Goal: Task Accomplishment & Management: Use online tool/utility

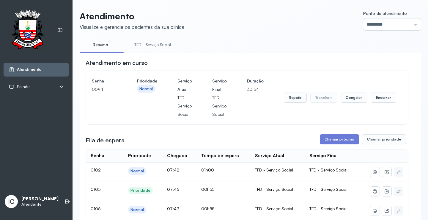
scroll to position [27, 0]
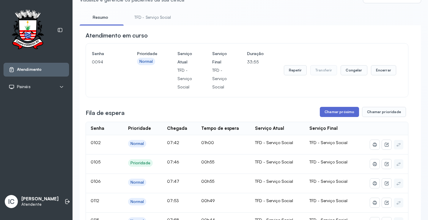
click at [330, 113] on button "Chamar próximo" at bounding box center [339, 112] width 39 height 10
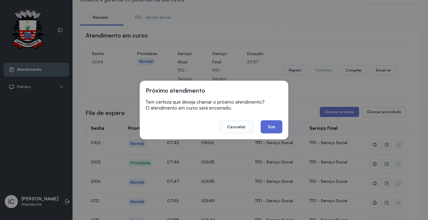
click at [279, 125] on button "Sim" at bounding box center [272, 126] width 22 height 13
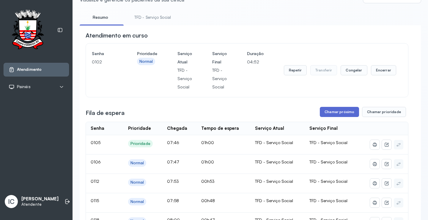
click at [335, 111] on button "Chamar próximo" at bounding box center [339, 112] width 39 height 10
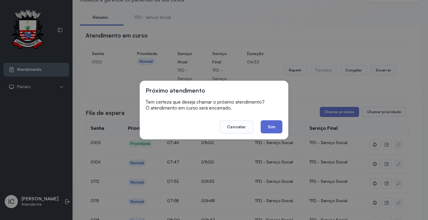
click at [275, 124] on button "Sim" at bounding box center [272, 126] width 22 height 13
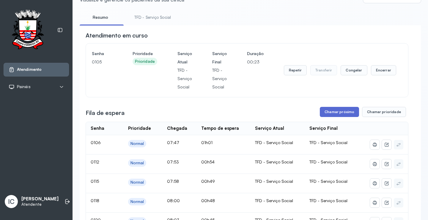
click at [333, 113] on button "Chamar próximo" at bounding box center [339, 112] width 39 height 10
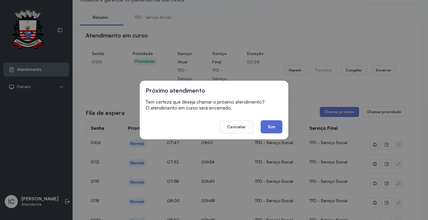
click at [272, 130] on button "Sim" at bounding box center [272, 126] width 22 height 13
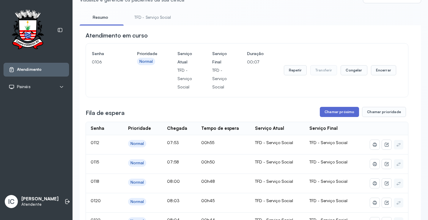
click at [350, 110] on button "Chamar próximo" at bounding box center [339, 112] width 39 height 10
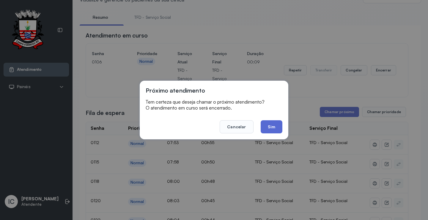
click at [272, 125] on button "Sim" at bounding box center [272, 126] width 22 height 13
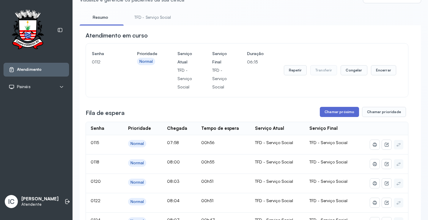
click at [334, 111] on button "Chamar próximo" at bounding box center [339, 112] width 39 height 10
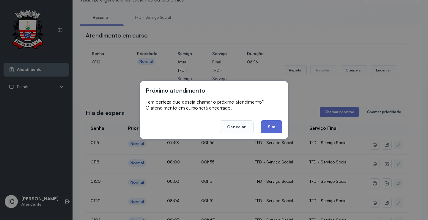
click at [271, 128] on button "Sim" at bounding box center [272, 126] width 22 height 13
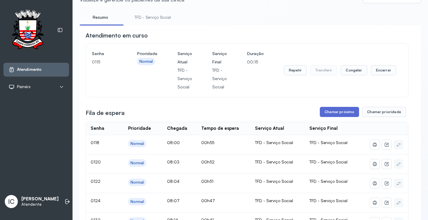
click at [347, 114] on button "Chamar próximo" at bounding box center [339, 112] width 39 height 10
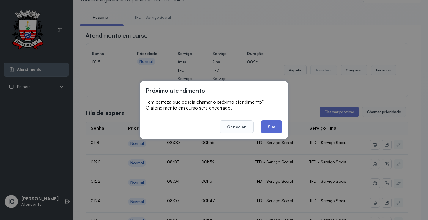
click at [270, 127] on button "Sim" at bounding box center [272, 126] width 22 height 13
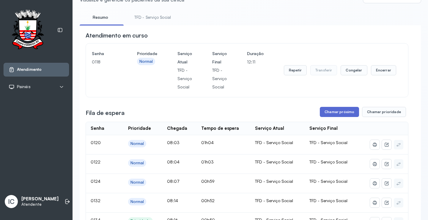
click at [348, 115] on button "Chamar próximo" at bounding box center [339, 112] width 39 height 10
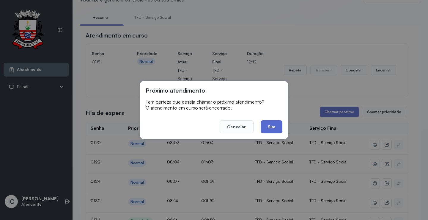
click at [273, 127] on button "Sim" at bounding box center [272, 126] width 22 height 13
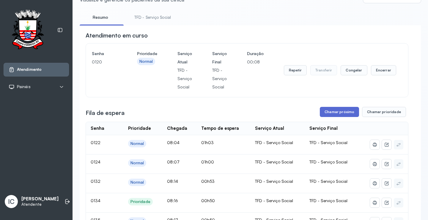
click at [341, 112] on button "Chamar próximo" at bounding box center [339, 112] width 39 height 10
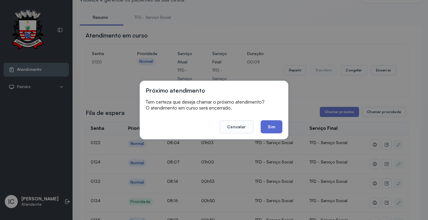
click at [272, 125] on button "Sim" at bounding box center [272, 126] width 22 height 13
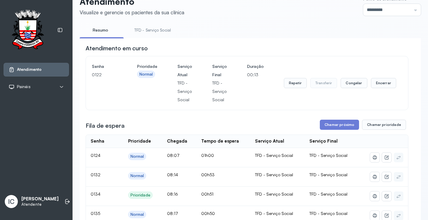
scroll to position [0, 0]
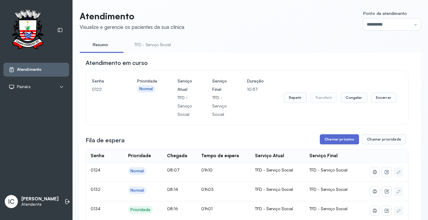
click at [337, 139] on button "Chamar próximo" at bounding box center [339, 139] width 39 height 10
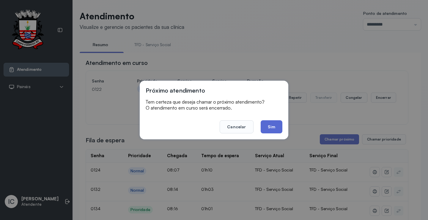
click at [266, 126] on button "Sim" at bounding box center [272, 126] width 22 height 13
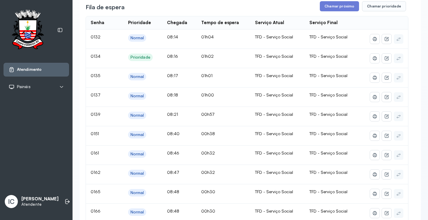
scroll to position [89, 0]
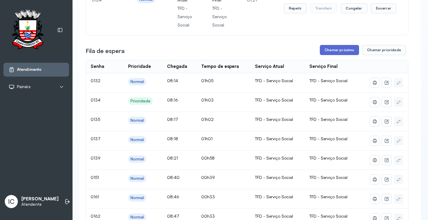
click at [341, 50] on button "Chamar próximo" at bounding box center [339, 50] width 39 height 10
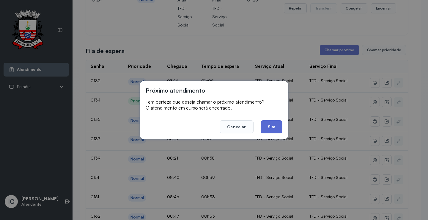
click at [270, 130] on button "Sim" at bounding box center [272, 126] width 22 height 13
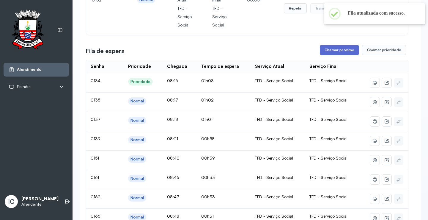
click at [333, 51] on button "Chamar próximo" at bounding box center [339, 50] width 39 height 10
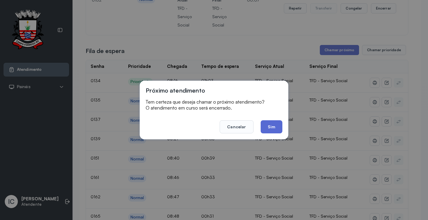
click at [275, 125] on button "Sim" at bounding box center [272, 126] width 22 height 13
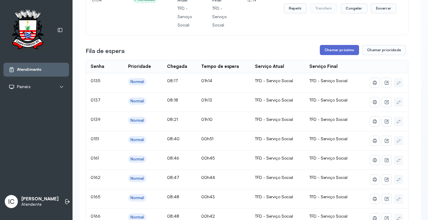
click at [333, 53] on button "Chamar próximo" at bounding box center [339, 50] width 39 height 10
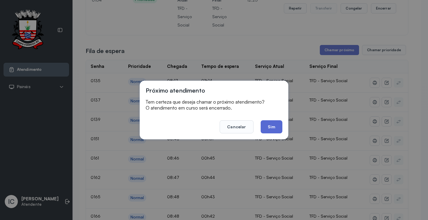
click at [269, 126] on button "Sim" at bounding box center [272, 126] width 22 height 13
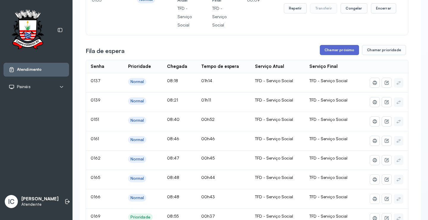
click at [349, 54] on button "Chamar próximo" at bounding box center [339, 50] width 39 height 10
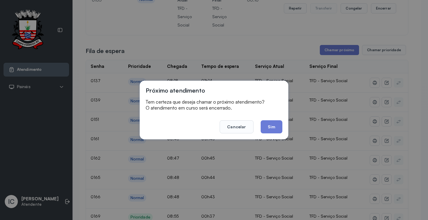
drag, startPoint x: 349, startPoint y: 54, endPoint x: 306, endPoint y: 93, distance: 58.5
click at [327, 70] on div "Próximo atendimento Tem certeza que deseja chamar o próximo atendimento? O aten…" at bounding box center [214, 110] width 428 height 220
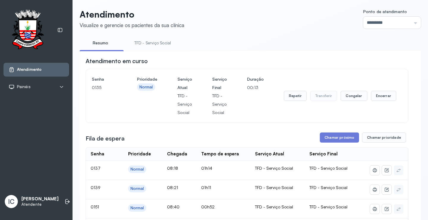
scroll to position [0, 0]
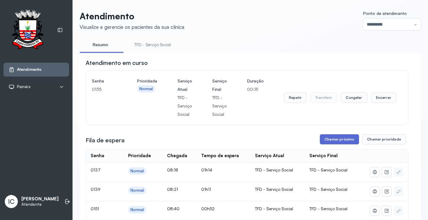
click at [339, 138] on button "Chamar próximo" at bounding box center [339, 139] width 39 height 10
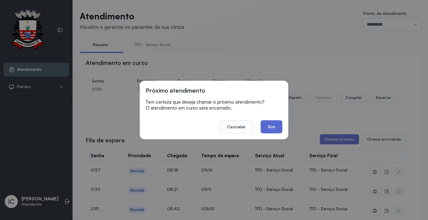
click at [273, 128] on button "Sim" at bounding box center [272, 126] width 22 height 13
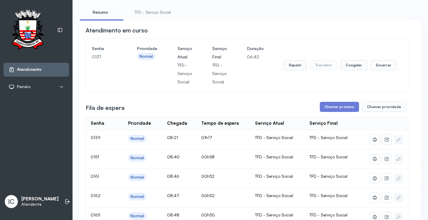
scroll to position [30, 0]
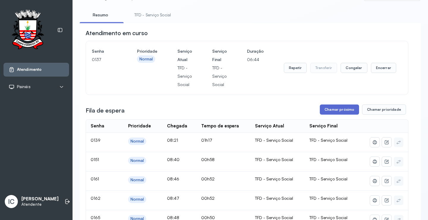
click at [332, 109] on button "Chamar próximo" at bounding box center [339, 109] width 39 height 10
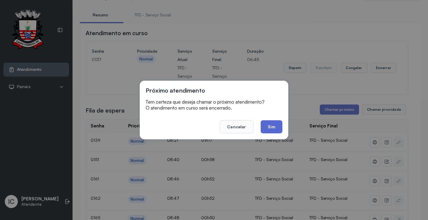
click at [263, 126] on button "Sim" at bounding box center [272, 126] width 22 height 13
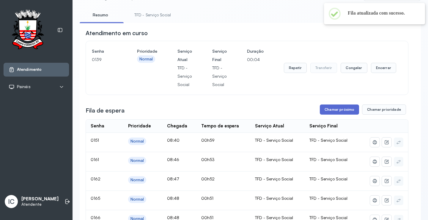
click at [344, 109] on button "Chamar próximo" at bounding box center [339, 109] width 39 height 10
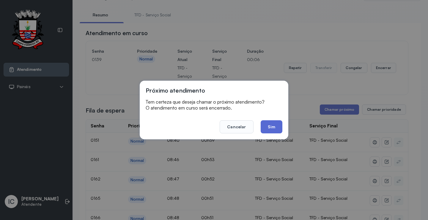
click at [270, 126] on button "Sim" at bounding box center [272, 126] width 22 height 13
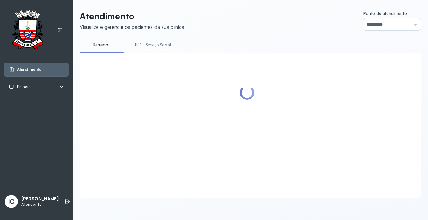
scroll to position [0, 0]
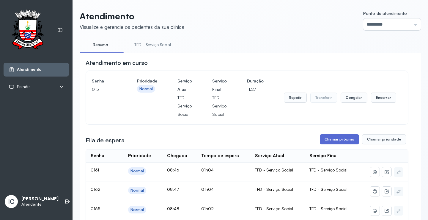
click at [330, 142] on button "Chamar próximo" at bounding box center [339, 139] width 39 height 10
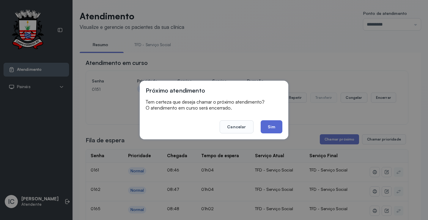
click at [278, 129] on button "Sim" at bounding box center [272, 126] width 22 height 13
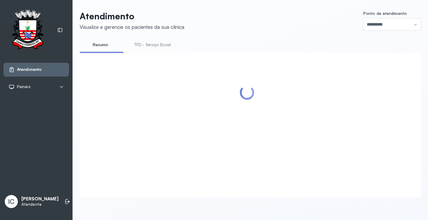
click at [328, 139] on div at bounding box center [247, 118] width 323 height 119
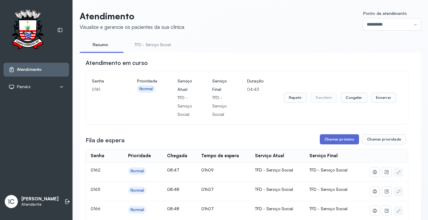
click at [341, 141] on button "Chamar próximo" at bounding box center [339, 139] width 39 height 10
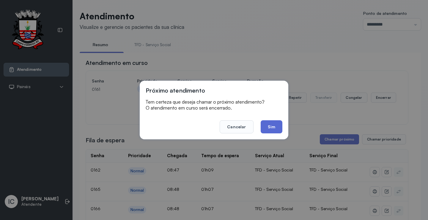
click at [267, 129] on button "Sim" at bounding box center [272, 126] width 22 height 13
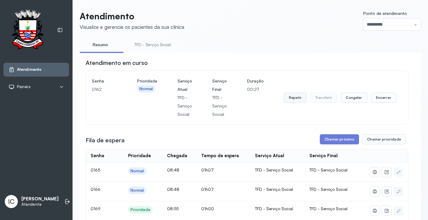
click at [286, 99] on button "Repetir" at bounding box center [295, 97] width 23 height 10
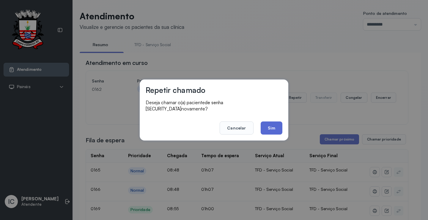
click at [271, 125] on button "Sim" at bounding box center [272, 127] width 22 height 13
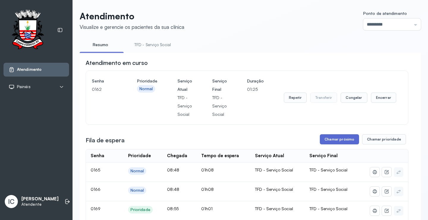
click at [333, 142] on button "Chamar próximo" at bounding box center [339, 139] width 39 height 10
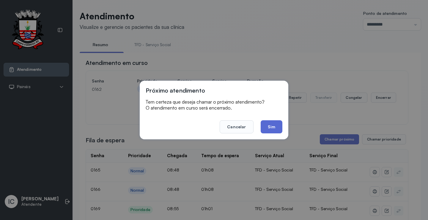
click at [269, 126] on button "Sim" at bounding box center [272, 126] width 22 height 13
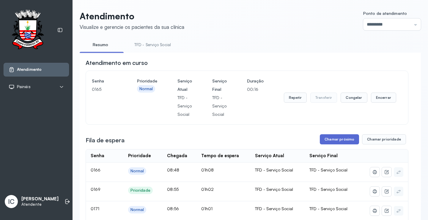
click at [343, 141] on button "Chamar próximo" at bounding box center [339, 139] width 39 height 10
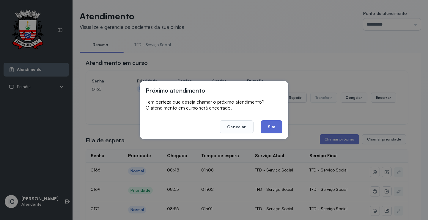
click at [273, 124] on button "Sim" at bounding box center [272, 126] width 22 height 13
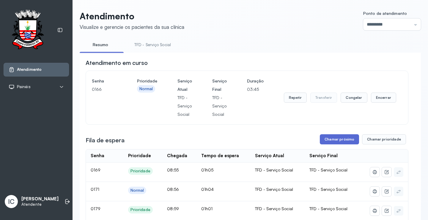
click at [332, 140] on button "Chamar próximo" at bounding box center [339, 139] width 39 height 10
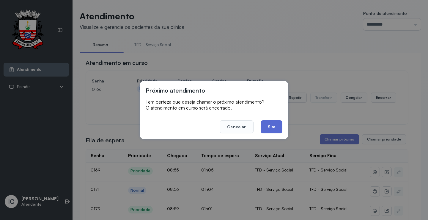
click at [272, 127] on button "Sim" at bounding box center [272, 126] width 22 height 13
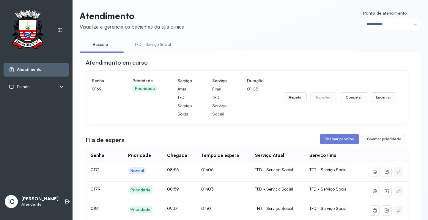
scroll to position [30, 0]
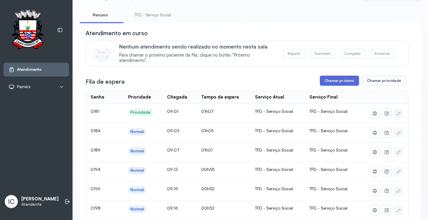
click at [347, 83] on button "Chamar próximo" at bounding box center [339, 80] width 39 height 10
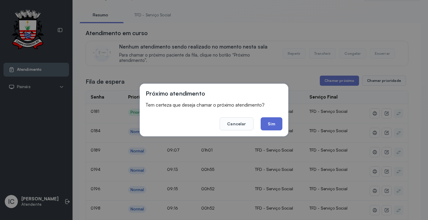
click at [270, 123] on button "Sim" at bounding box center [272, 123] width 22 height 13
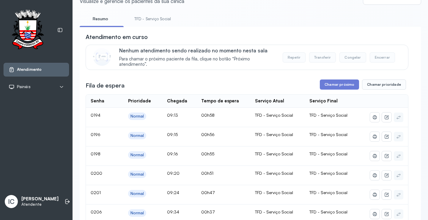
scroll to position [0, 0]
